Goal: Information Seeking & Learning: Learn about a topic

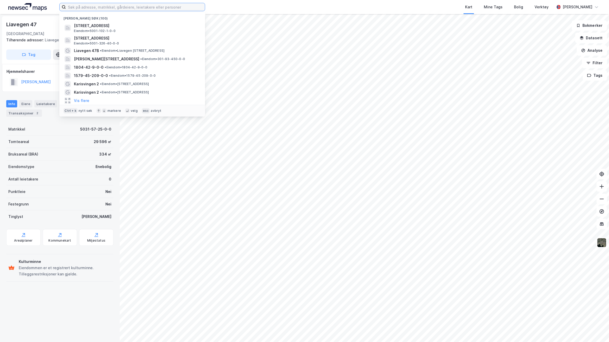
click at [170, 4] on input at bounding box center [135, 7] width 139 height 8
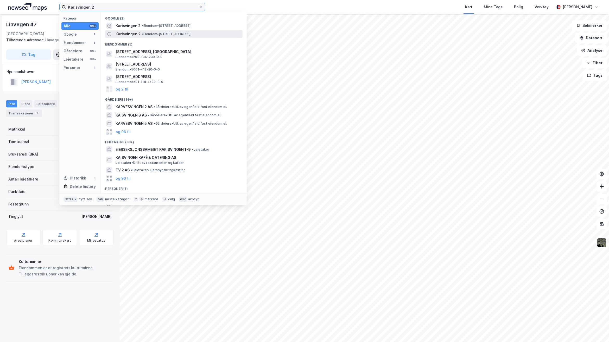
type input "Karisvingen 2"
click at [182, 31] on div "Karisvingen 2 • Eiendom • [STREET_ADDRESS]" at bounding box center [178, 34] width 126 height 6
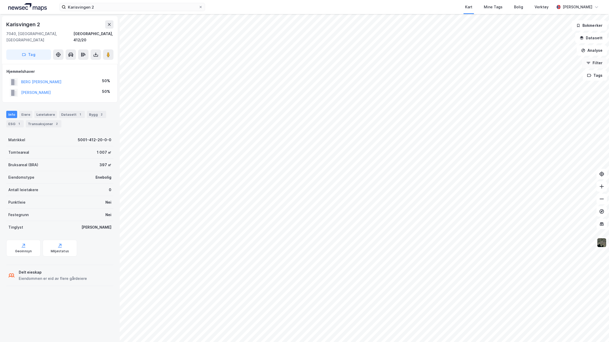
click at [594, 64] on button "Filter" at bounding box center [594, 63] width 25 height 10
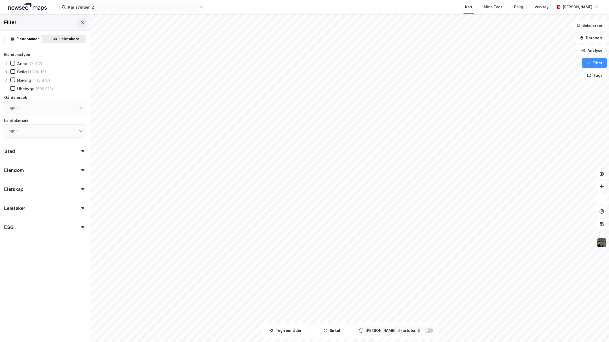
click at [603, 245] on img at bounding box center [601, 243] width 10 height 10
click at [596, 40] on button "Datasett" at bounding box center [591, 38] width 32 height 10
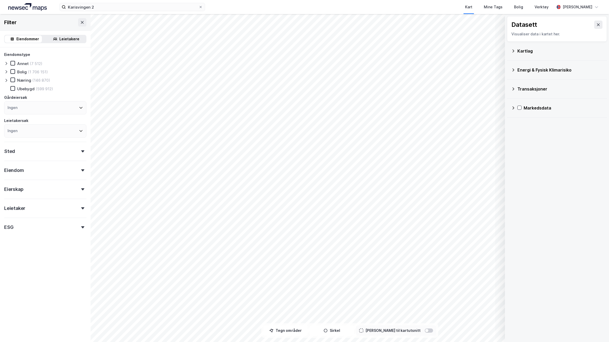
click at [513, 52] on icon at bounding box center [513, 51] width 4 height 4
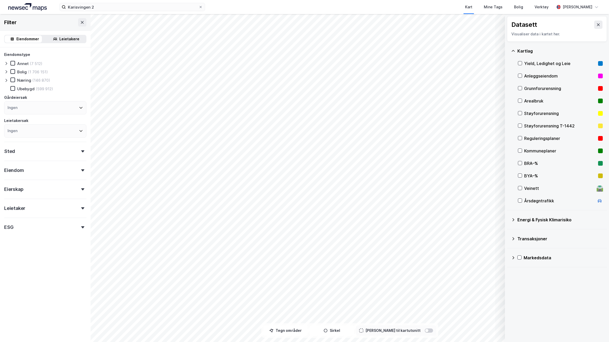
click at [519, 139] on icon at bounding box center [519, 138] width 3 height 2
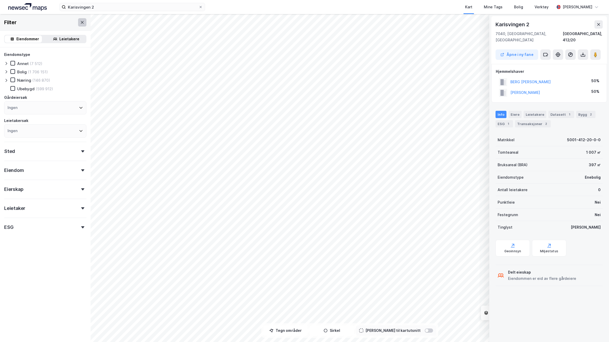
click at [81, 22] on icon at bounding box center [82, 22] width 3 height 3
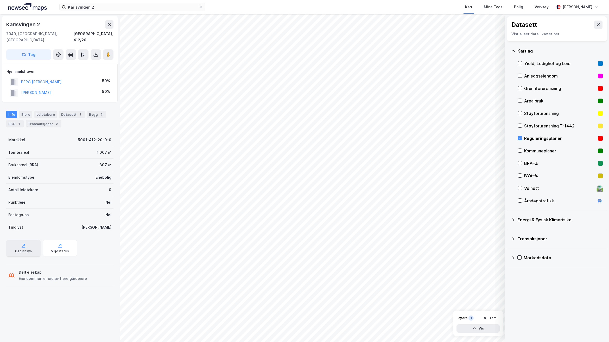
click at [24, 247] on div "Geoinnsyn" at bounding box center [23, 248] width 34 height 17
